Goal: Task Accomplishment & Management: Manage account settings

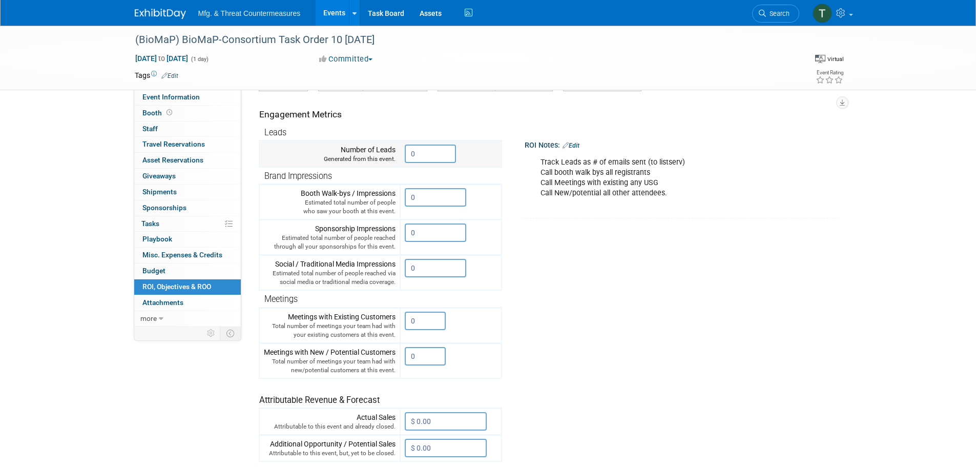
click at [432, 154] on input "0" at bounding box center [430, 153] width 51 height 18
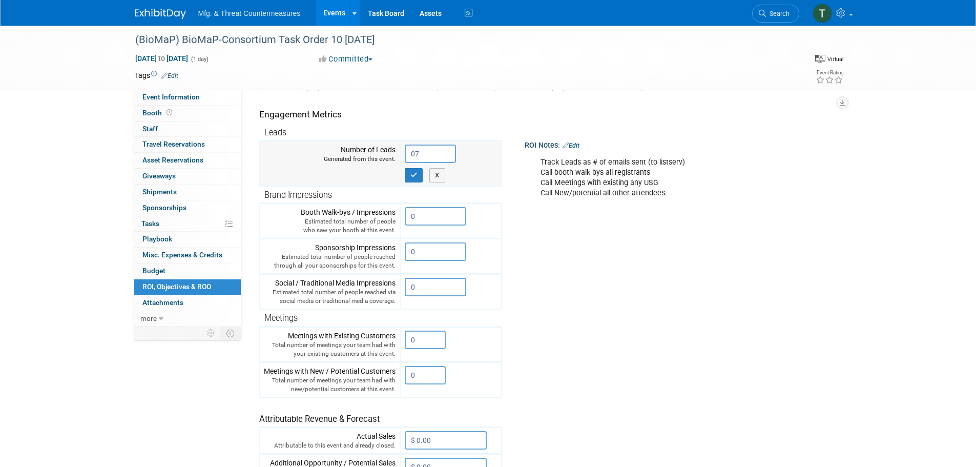
type input "0"
type input "758"
click at [410, 176] on button "button" at bounding box center [414, 175] width 18 height 14
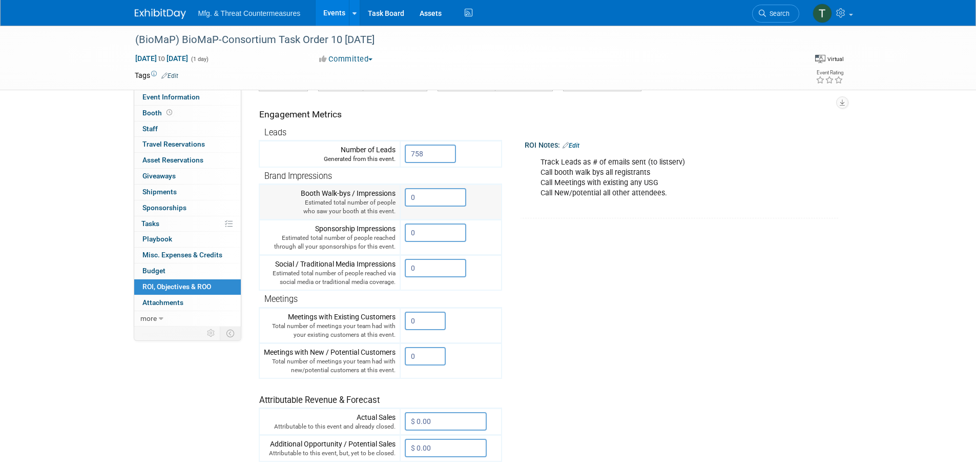
click at [453, 196] on input "0" at bounding box center [435, 197] width 61 height 18
drag, startPoint x: 453, startPoint y: 196, endPoint x: 405, endPoint y: 198, distance: 47.7
click at [405, 198] on input "0" at bounding box center [435, 197] width 61 height 18
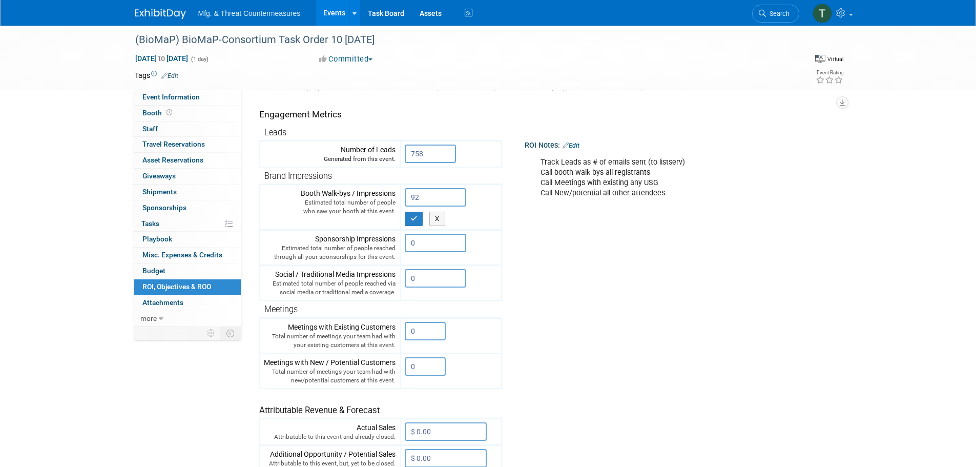
type input "92"
click at [512, 202] on td "ROI Notes: Edit Track Leads as # of emails sent (to listserv) Call booth walk b…" at bounding box center [666, 154] width 329 height 127
click at [411, 218] on icon "button" at bounding box center [413, 218] width 7 height 7
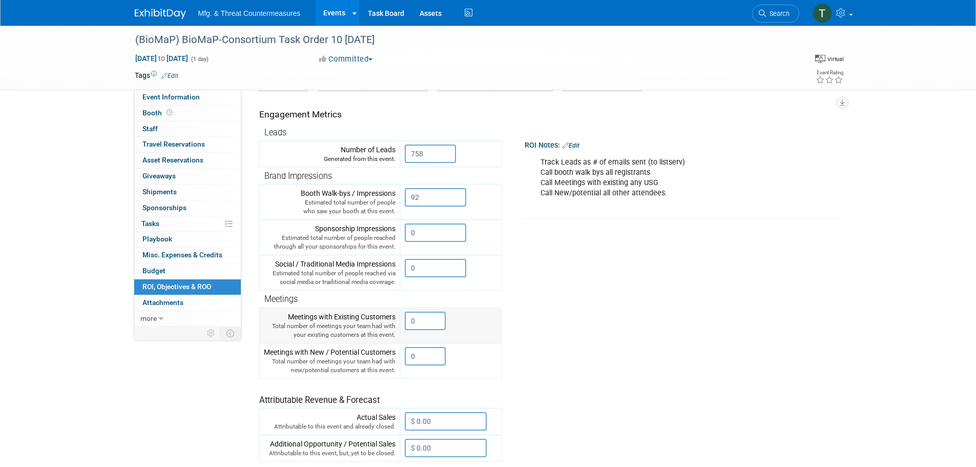
click at [434, 329] on input "0" at bounding box center [425, 320] width 41 height 18
drag, startPoint x: 416, startPoint y: 317, endPoint x: 393, endPoint y: 318, distance: 22.5
click at [393, 318] on tr "Meetings with Existing Customers Total number of meetings your team had with yo…" at bounding box center [380, 324] width 242 height 35
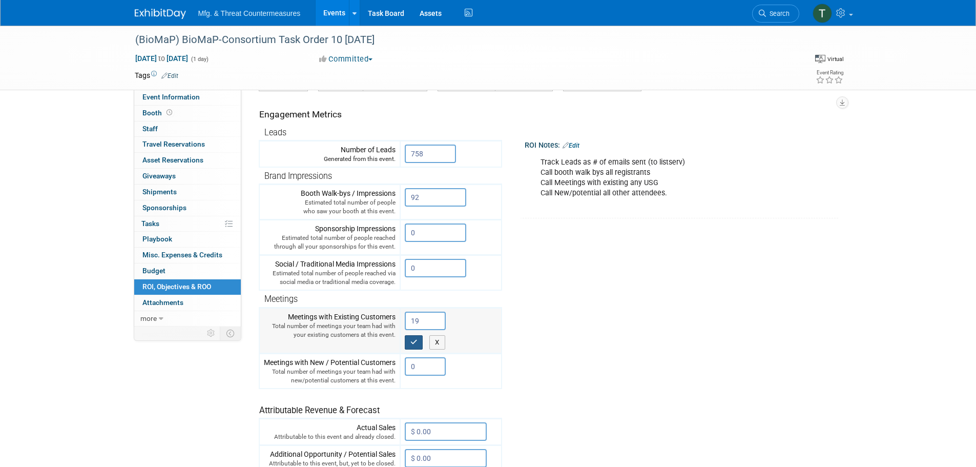
type input "19"
click at [410, 343] on button "button" at bounding box center [414, 342] width 18 height 14
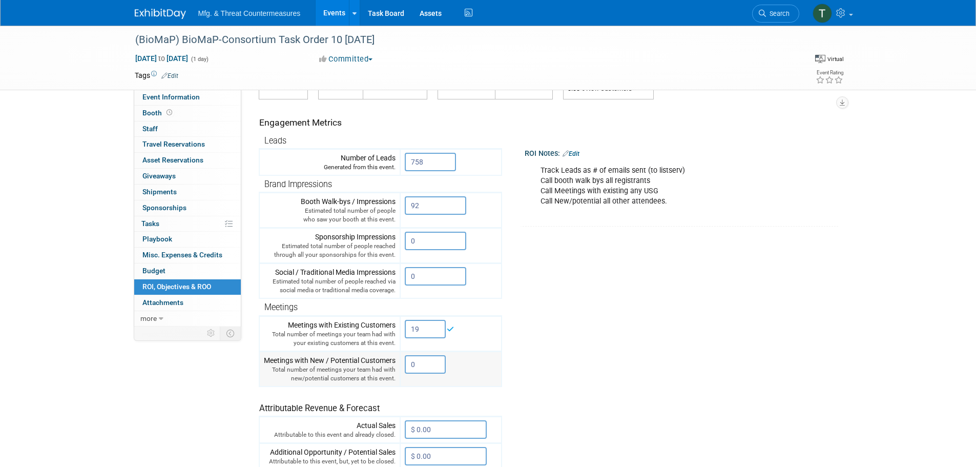
click at [423, 367] on input "0" at bounding box center [425, 364] width 41 height 18
click at [612, 327] on tr "Engagement Metrics Leads Generated from this event. 758 X Brand Impressions" at bounding box center [546, 284] width 575 height 370
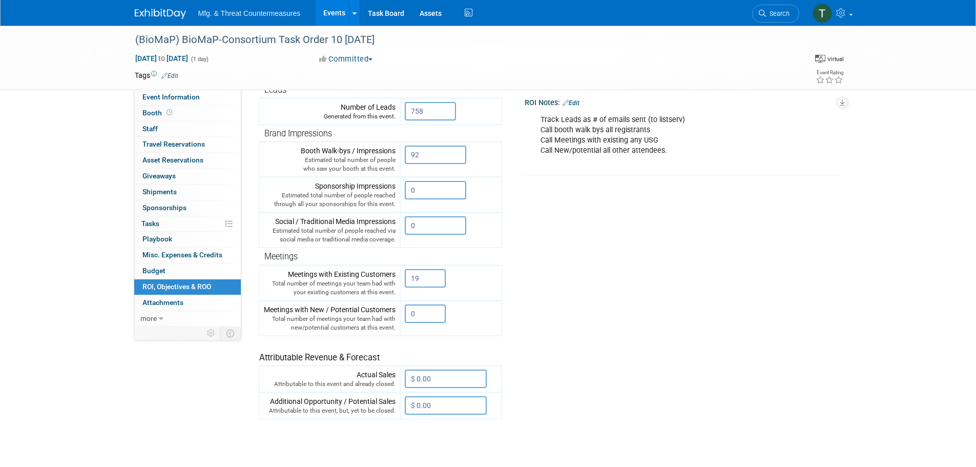
scroll to position [154, 0]
click at [426, 311] on input "0" at bounding box center [425, 313] width 41 height 18
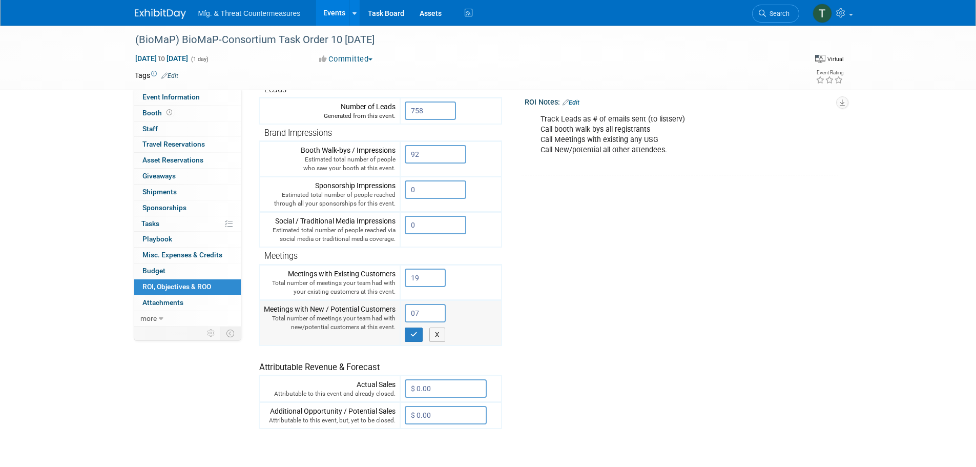
type input "0"
type input "73"
click at [407, 338] on button "button" at bounding box center [414, 334] width 18 height 14
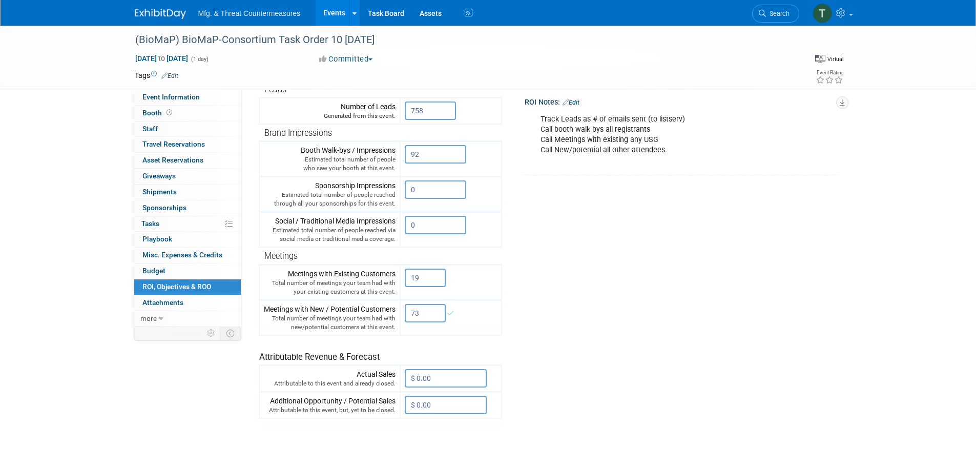
click at [585, 323] on tr "Engagement Metrics Leads Generated from this event. 758 X Brand Impressions" at bounding box center [546, 233] width 575 height 370
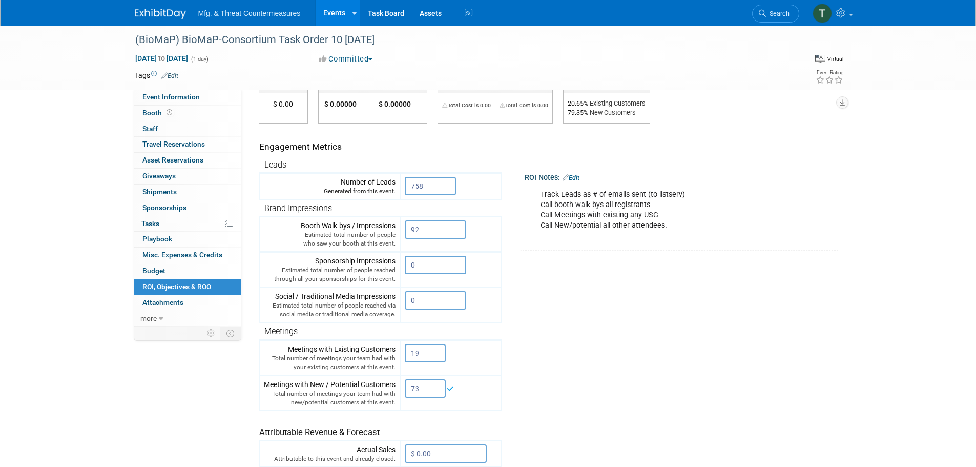
scroll to position [0, 0]
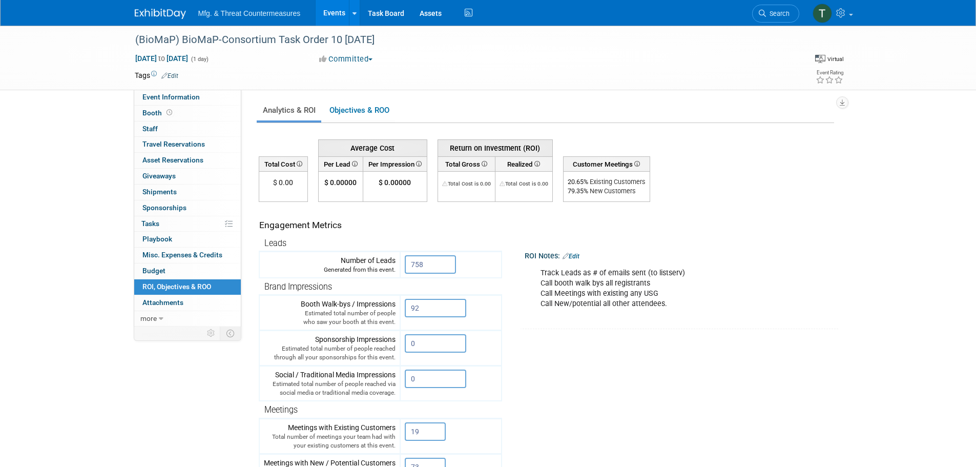
click at [666, 239] on td "ROI Notes: Edit Track Leads as # of emails sent (to listserv) Call booth walk b…" at bounding box center [666, 265] width 329 height 127
click at [284, 176] on td "$ 0.00" at bounding box center [283, 187] width 49 height 30
click at [70, 218] on div "(BioMaP) BioMaP-Consortium Task Order 10 [DATE] [DATE] to [DATE] (1 day) [DATE]…" at bounding box center [488, 330] width 976 height 608
click at [173, 255] on span "Misc. Expenses & Credits 0" at bounding box center [182, 254] width 80 height 8
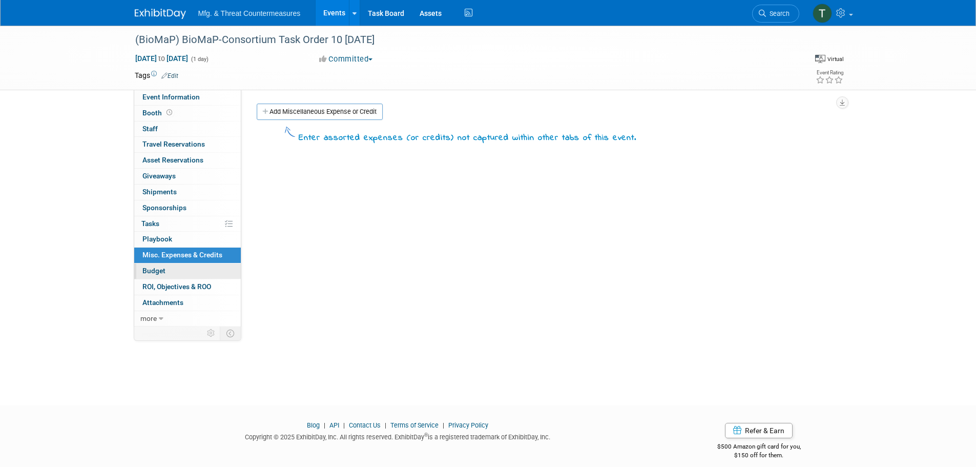
click at [177, 268] on link "Budget" at bounding box center [187, 270] width 107 height 15
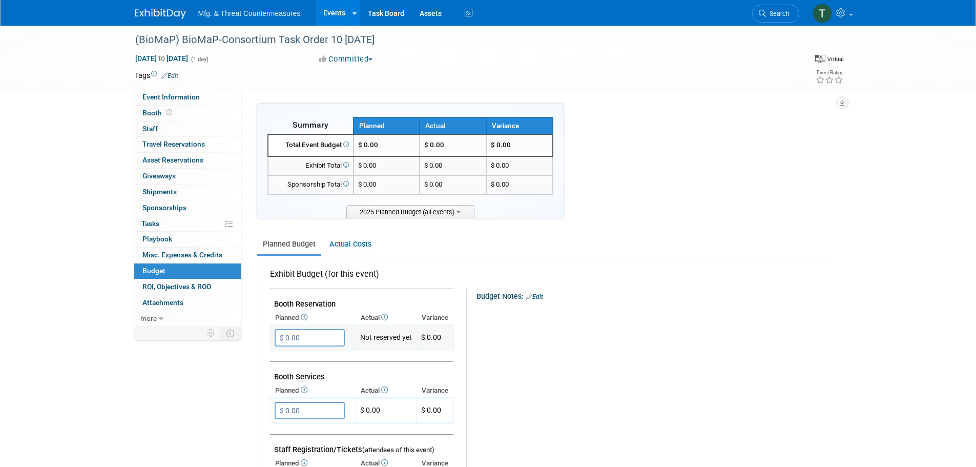
click at [310, 331] on input "$ 0.00" at bounding box center [310, 337] width 70 height 17
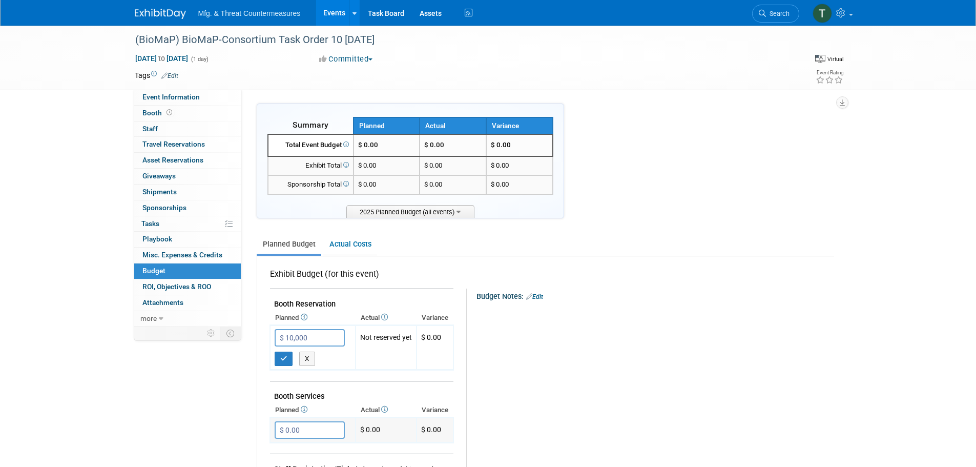
type input "$ 10,000.00"
click at [310, 433] on input "$ 0.00" at bounding box center [310, 429] width 70 height 17
type input "$ 3,000.00"
click at [289, 355] on button "button" at bounding box center [284, 358] width 18 height 14
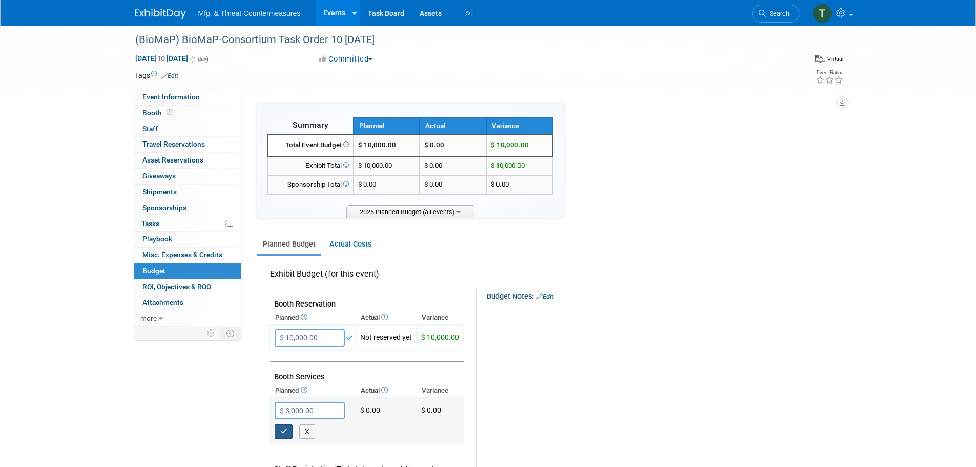
click at [285, 429] on icon "button" at bounding box center [283, 431] width 7 height 7
click at [187, 291] on link "1 ROI, Objectives & ROO 1" at bounding box center [187, 286] width 107 height 15
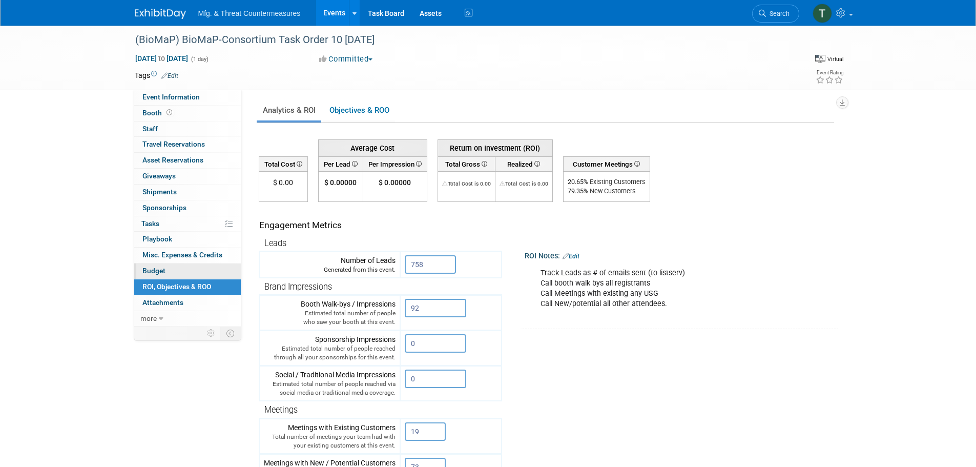
click at [166, 266] on link "Budget" at bounding box center [187, 270] width 107 height 15
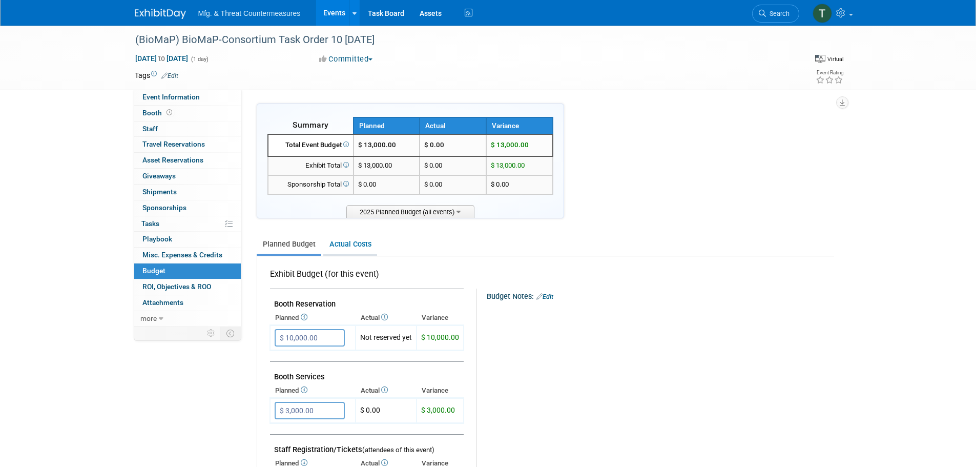
click at [350, 246] on link "Actual Costs" at bounding box center [350, 244] width 54 height 19
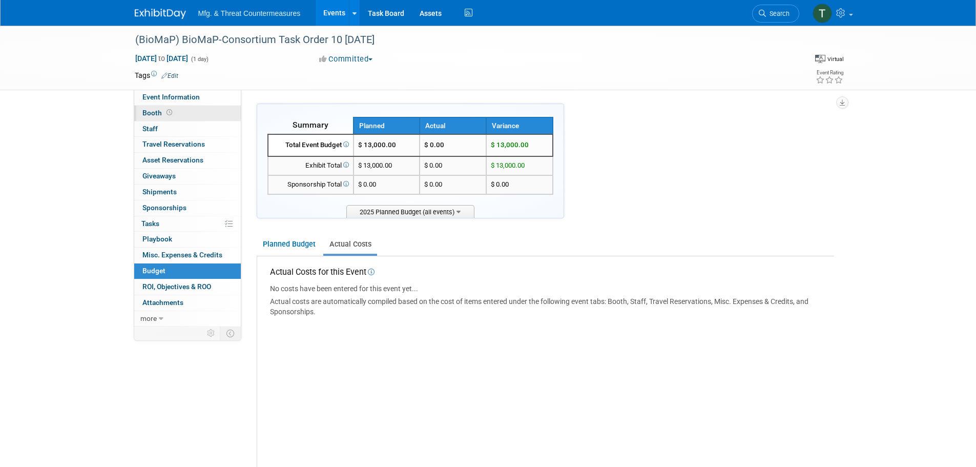
click at [176, 114] on link "Booth" at bounding box center [187, 112] width 107 height 15
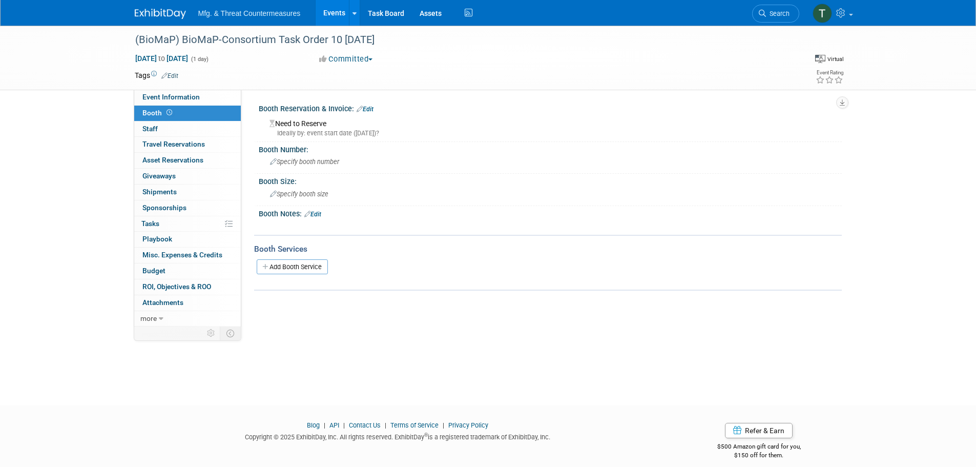
click at [365, 108] on link "Edit" at bounding box center [364, 108] width 17 height 7
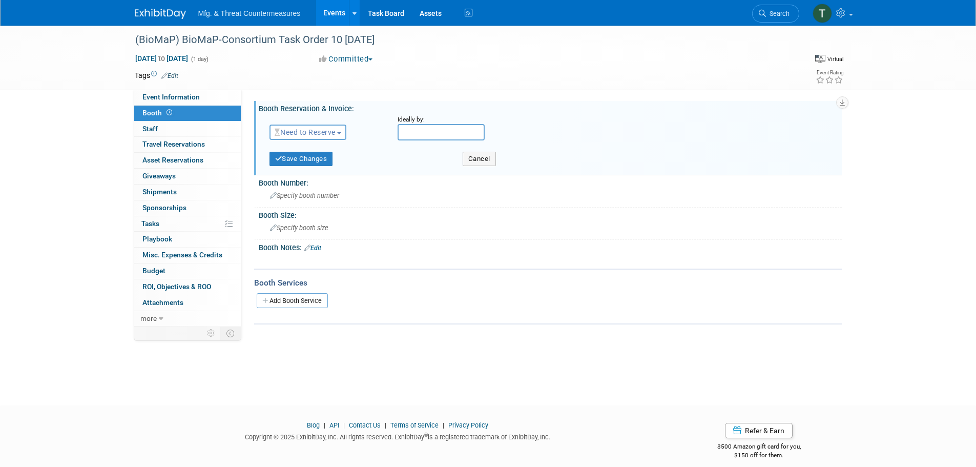
click at [347, 126] on button "Need to Reserve" at bounding box center [307, 131] width 77 height 15
click at [322, 164] on link "Reserved" at bounding box center [325, 164] width 110 height 14
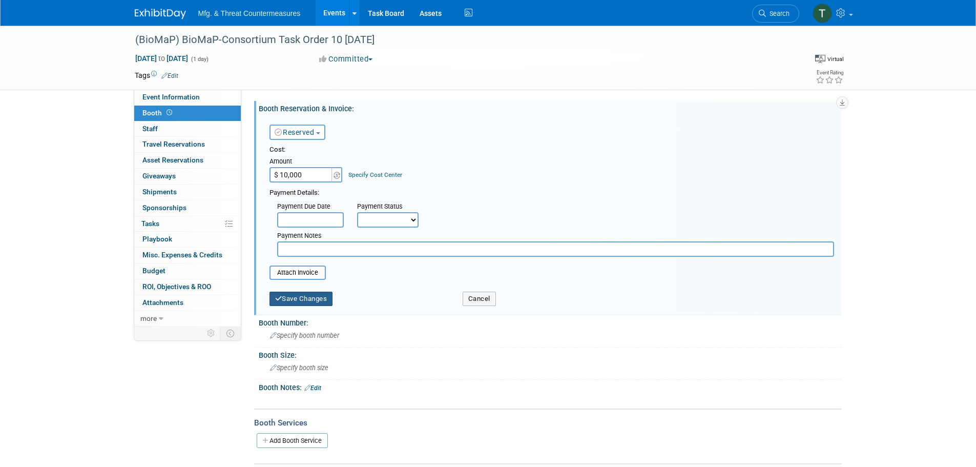
type input "$ 10,000.00"
click at [287, 298] on button "Save Changes" at bounding box center [301, 298] width 64 height 14
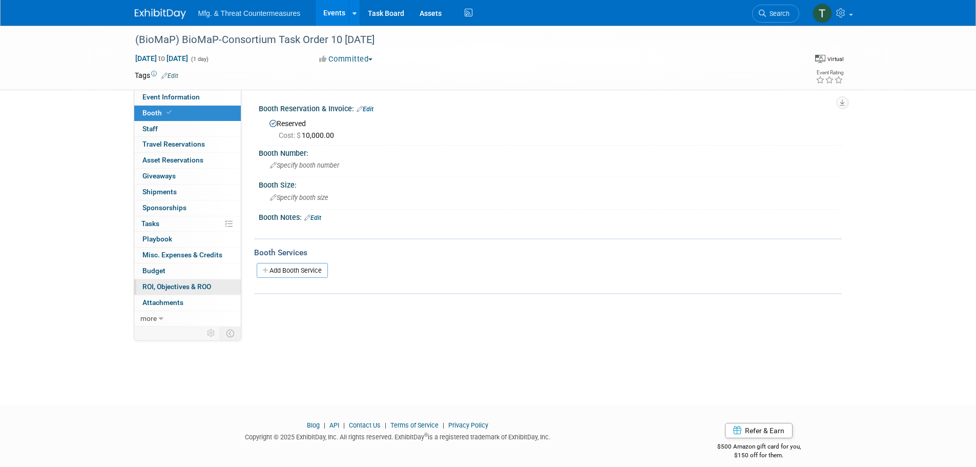
click at [174, 287] on span "ROI, Objectives & ROO 1" at bounding box center [176, 286] width 69 height 8
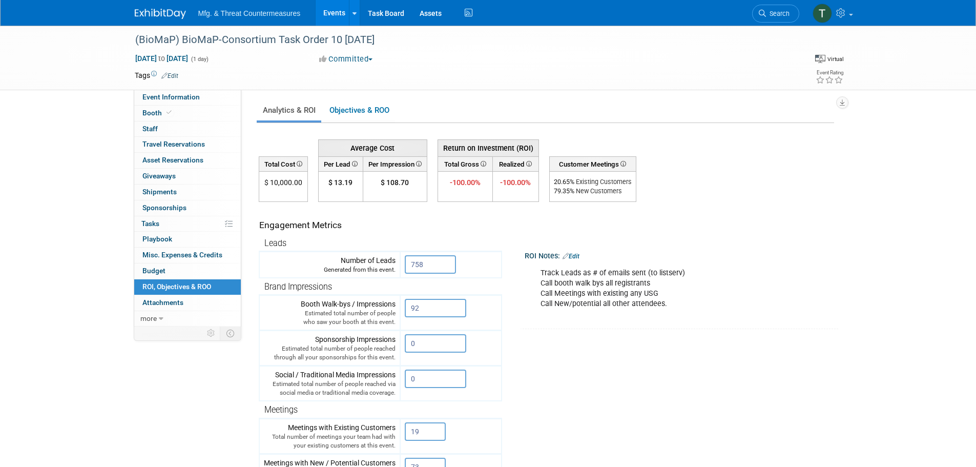
scroll to position [257, 0]
